Goal: Navigation & Orientation: Find specific page/section

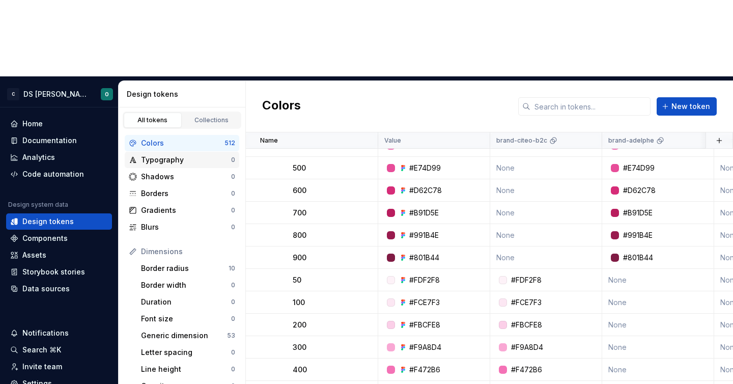
click at [179, 155] on div "Typography" at bounding box center [186, 160] width 90 height 10
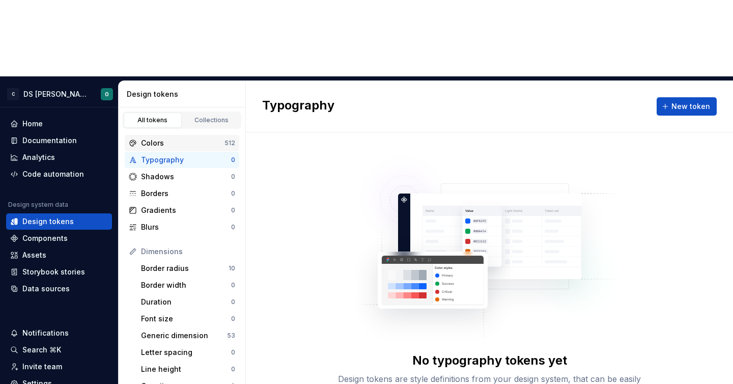
click at [171, 138] on div "Colors" at bounding box center [182, 143] width 83 height 10
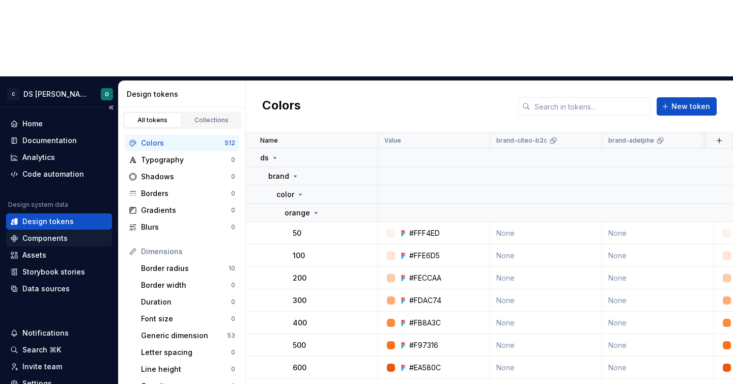
click at [53, 233] on div "Components" at bounding box center [44, 238] width 45 height 10
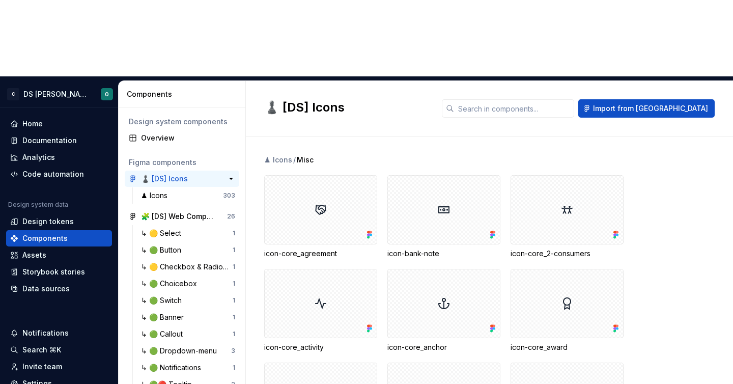
click at [173, 174] on div "♟️ [DS] Icons" at bounding box center [164, 179] width 47 height 10
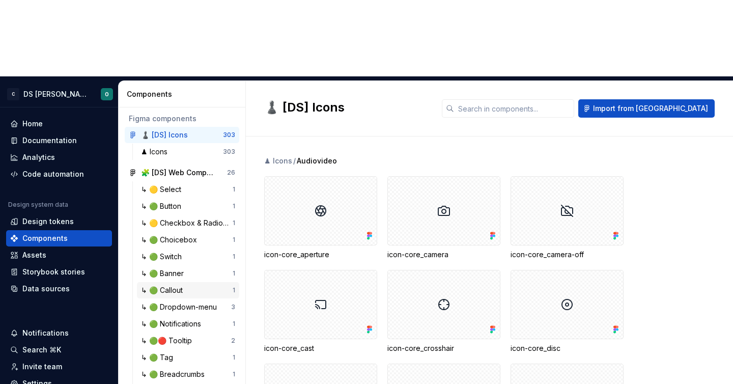
scroll to position [127, 0]
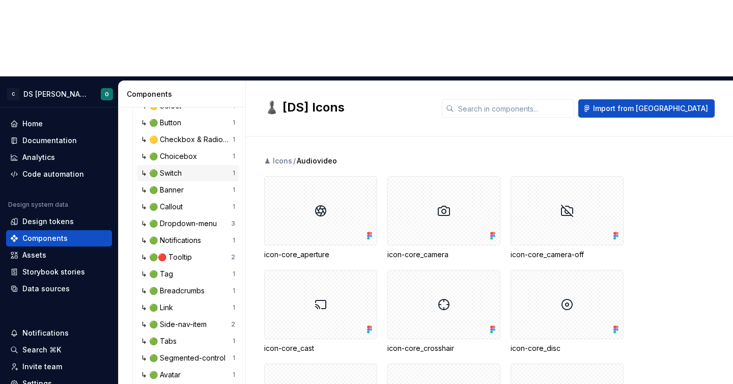
click at [181, 168] on div "↳ 🟢 Switch" at bounding box center [163, 173] width 45 height 10
